Goal: Transaction & Acquisition: Download file/media

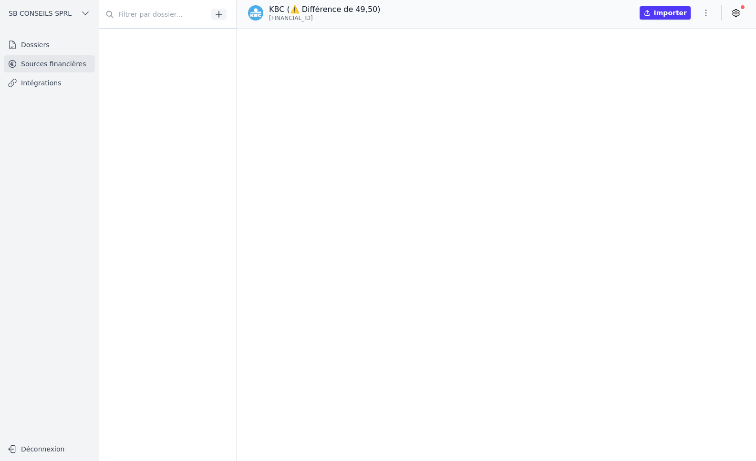
scroll to position [83574, 0]
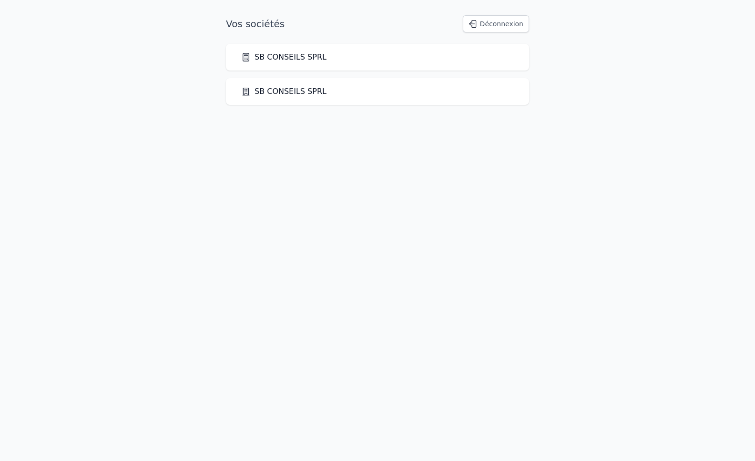
click at [308, 56] on link "SB CONSEILS SPRL" at bounding box center [283, 57] width 85 height 11
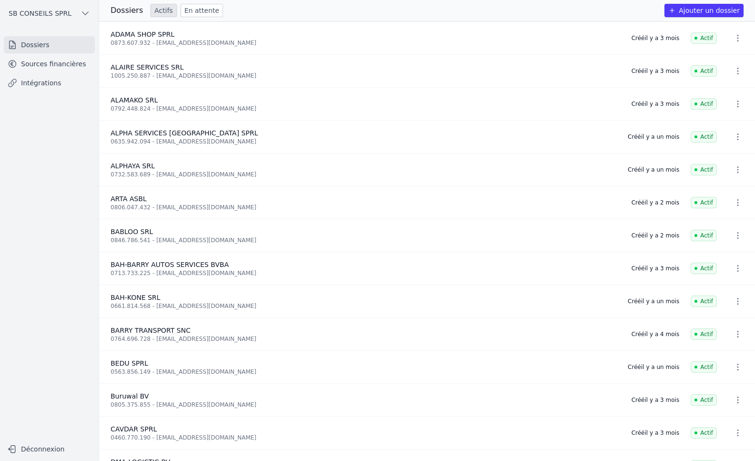
click at [45, 82] on link "Intégrations" at bounding box center [49, 82] width 91 height 17
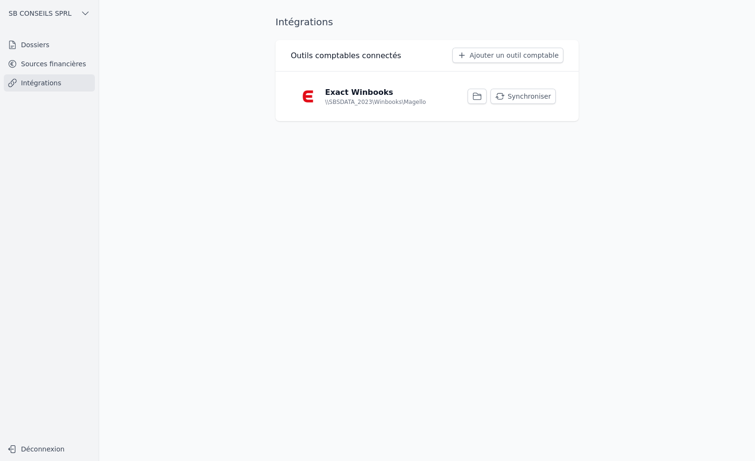
click at [52, 62] on link "Sources financières" at bounding box center [49, 63] width 91 height 17
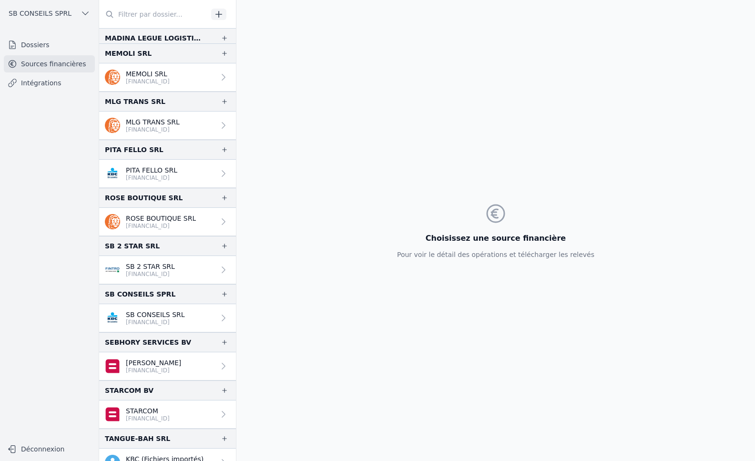
scroll to position [1764, 0]
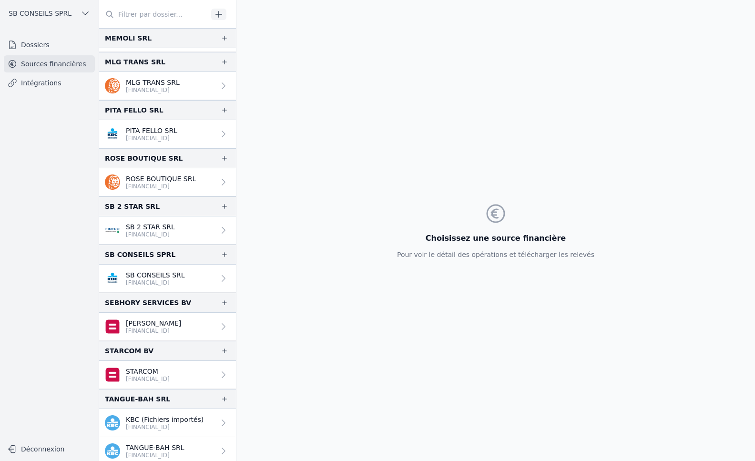
click at [190, 449] on link "TANGUE-BAH SRL [FINANCIAL_ID]" at bounding box center [167, 451] width 137 height 28
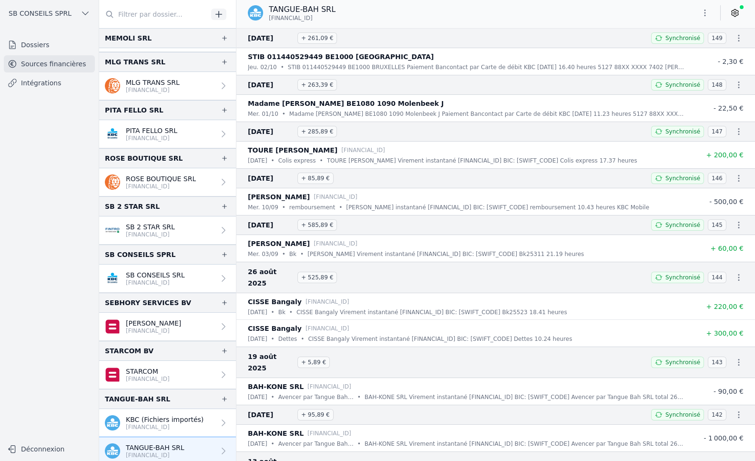
click at [188, 423] on p "KBC (Fichiers importés)" at bounding box center [165, 420] width 78 height 10
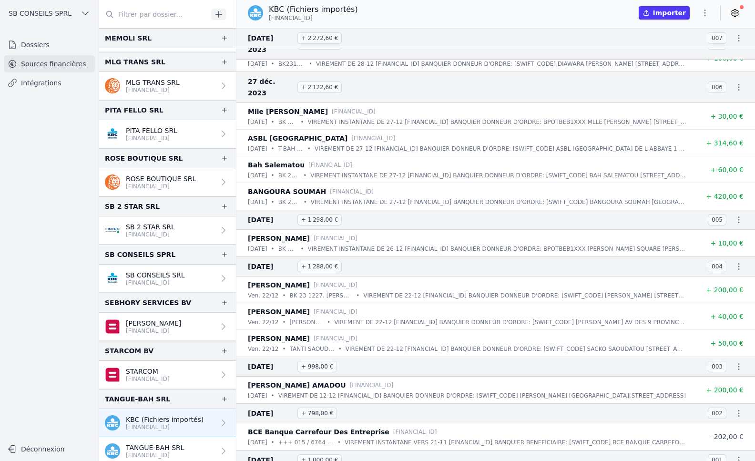
scroll to position [22827, 0]
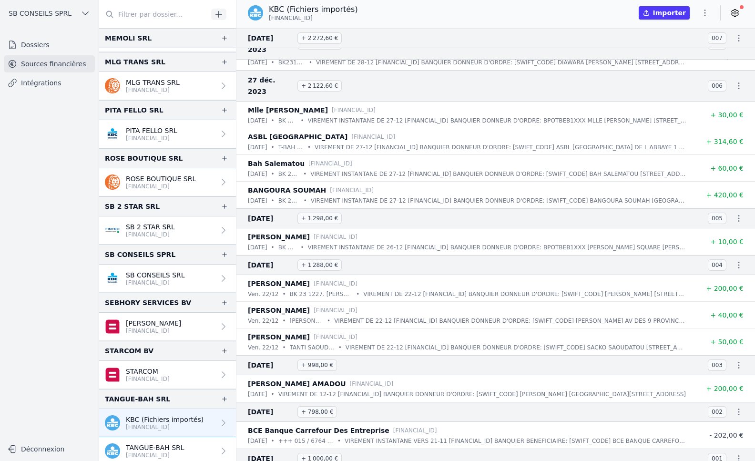
click at [190, 452] on link "TANGUE-BAH SRL [FINANCIAL_ID]" at bounding box center [167, 451] width 137 height 28
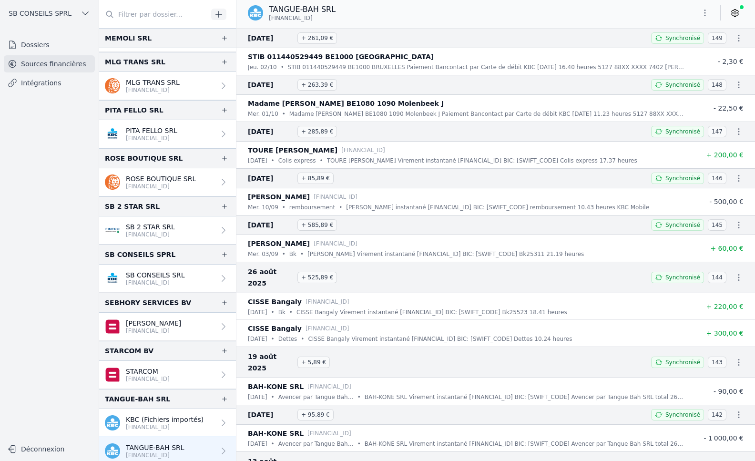
click at [204, 426] on link "KBC (Fichiers importés) [FINANCIAL_ID]" at bounding box center [167, 423] width 137 height 28
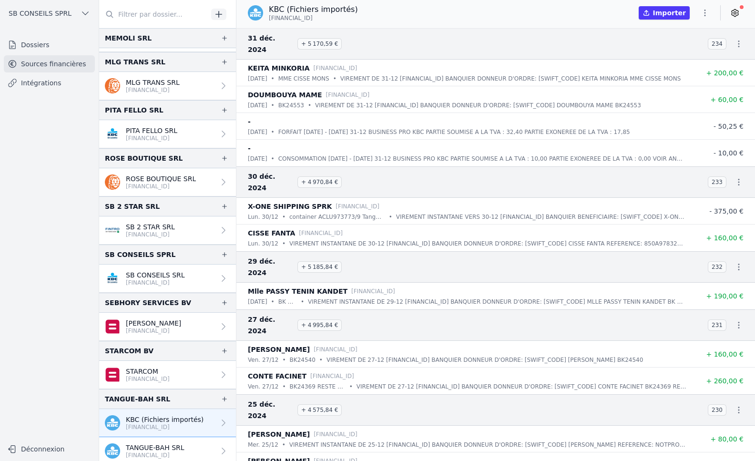
click at [710, 14] on icon "button" at bounding box center [706, 13] width 10 height 10
click at [682, 50] on button "Exporter" at bounding box center [682, 51] width 69 height 18
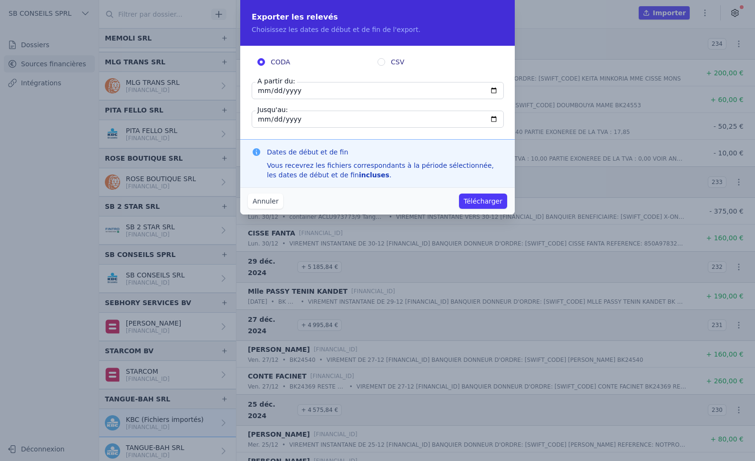
click at [491, 91] on input "[DATE]" at bounding box center [378, 90] width 252 height 17
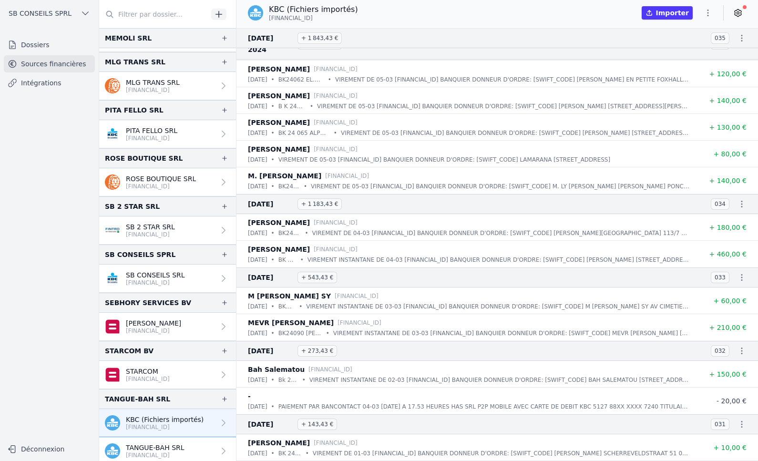
scroll to position [19711, 0]
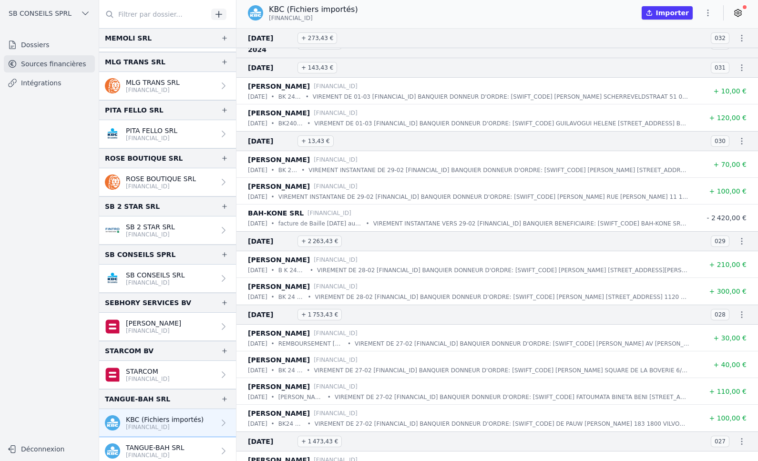
drag, startPoint x: 753, startPoint y: 422, endPoint x: 759, endPoint y: 429, distance: 9.3
click at [755, 429] on html "Open sidebar SB CONSEILS SPRL SB CONSEILS SPRL Dossiers Sources financières Int…" at bounding box center [379, 230] width 758 height 461
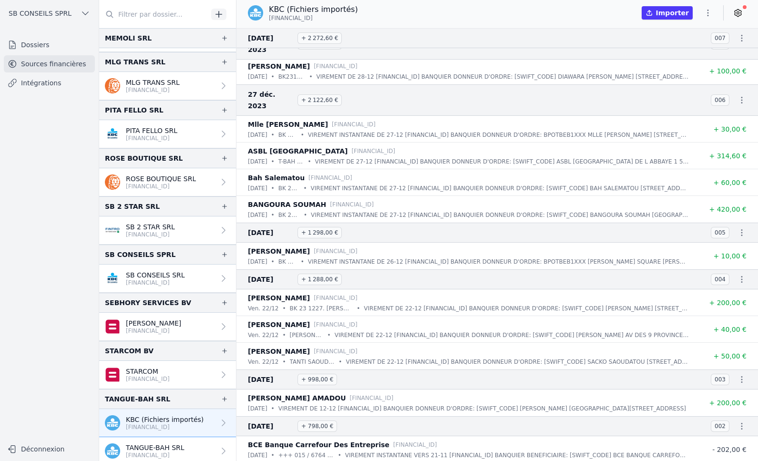
scroll to position [22827, 0]
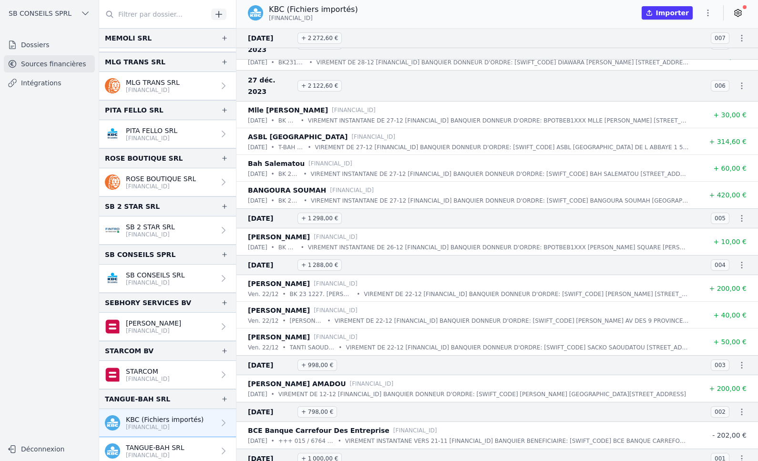
click at [708, 12] on icon "button" at bounding box center [708, 13] width 1 height 7
click at [689, 50] on button "Exporter" at bounding box center [685, 51] width 69 height 18
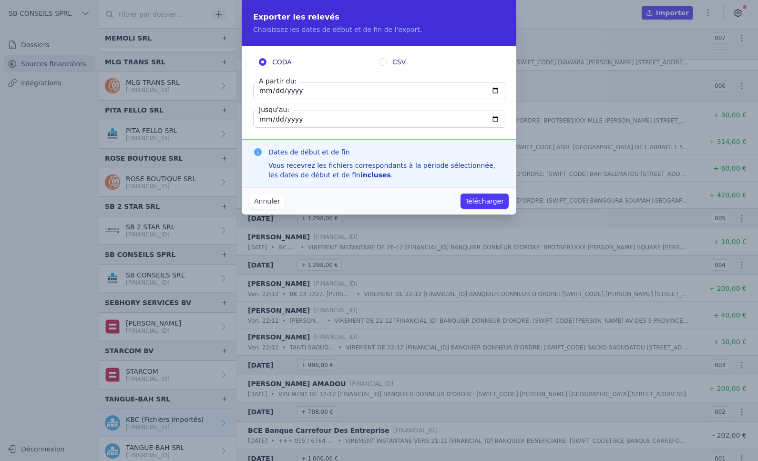
click at [324, 91] on input "[DATE]" at bounding box center [379, 90] width 252 height 17
click at [495, 90] on input "[DATE]" at bounding box center [379, 90] width 252 height 17
type input "[DATE]"
click at [496, 119] on input "[DATE]" at bounding box center [379, 119] width 252 height 17
type input "[DATE]"
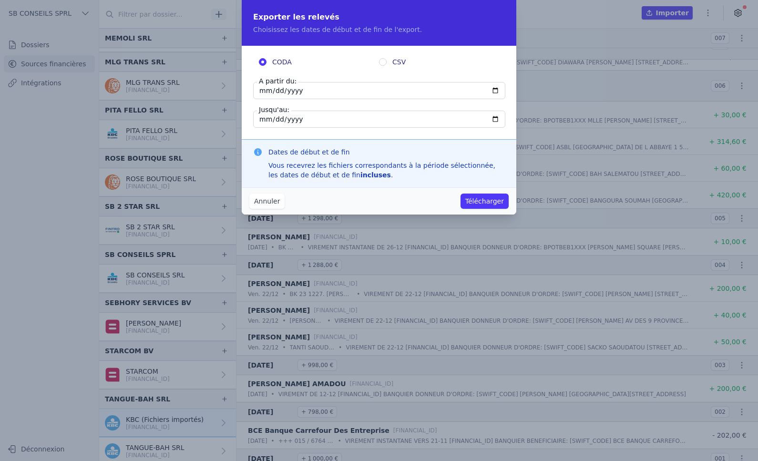
click at [486, 200] on button "Télécharger" at bounding box center [485, 201] width 48 height 15
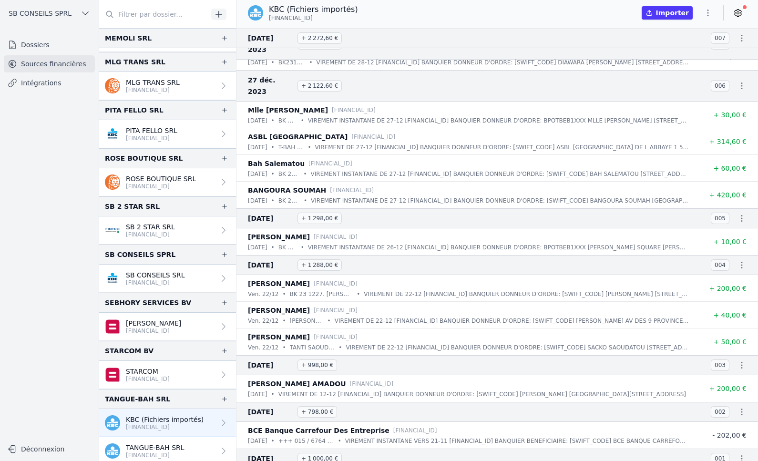
click at [220, 423] on icon at bounding box center [224, 423] width 10 height 10
click at [708, 12] on icon "button" at bounding box center [708, 13] width 1 height 7
click at [682, 51] on button "Exporter" at bounding box center [685, 51] width 69 height 18
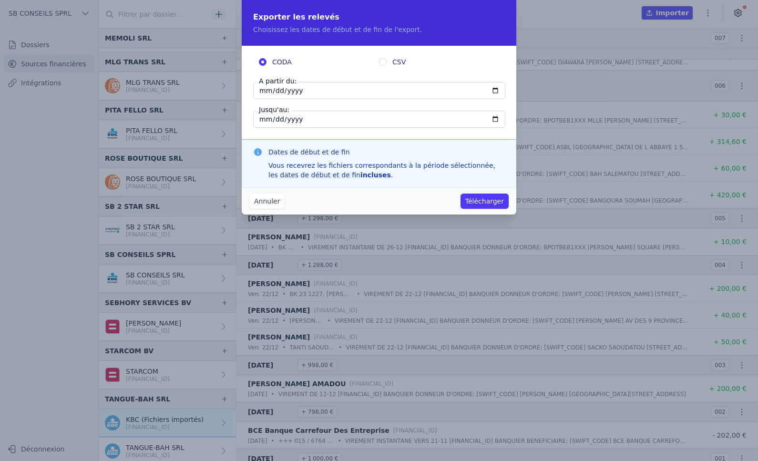
click at [496, 89] on input "[DATE]" at bounding box center [379, 90] width 252 height 17
type input "[DATE]"
click at [485, 205] on button "Télécharger" at bounding box center [485, 201] width 48 height 15
